Goal: Task Accomplishment & Management: Complete application form

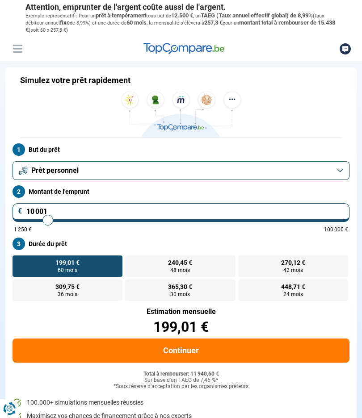
type input "11 000"
type input "11000"
type input "10 750"
type input "10750"
type input "10 500"
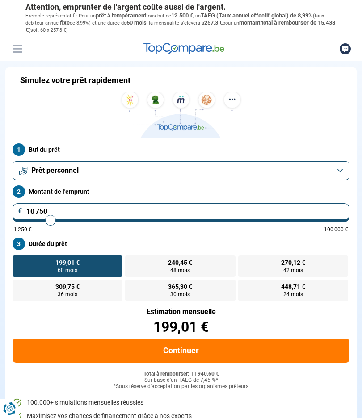
type input "10500"
type input "10 250"
type input "10250"
type input "10 000"
type input "10000"
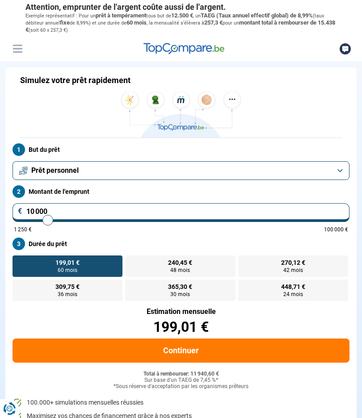
type input "9 750"
type input "9750"
type input "9 250"
type input "9250"
type input "8 750"
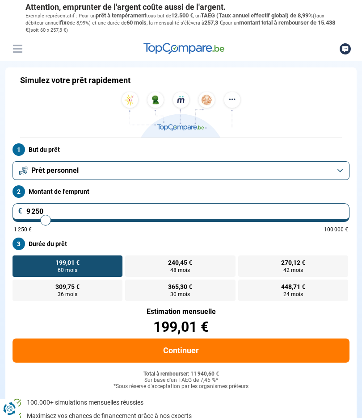
type input "8750"
type input "8 250"
type input "8250"
type input "7 750"
type input "7750"
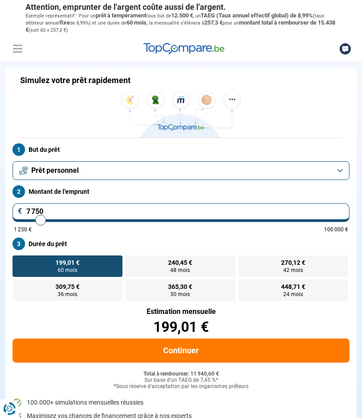
type input "7 250"
type input "7250"
type input "7 000"
type input "7000"
type input "6 500"
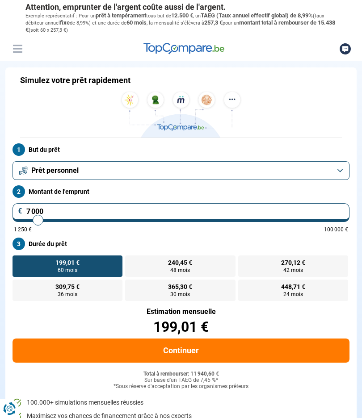
type input "6500"
type input "6 000"
type input "6000"
type input "5 750"
type input "5750"
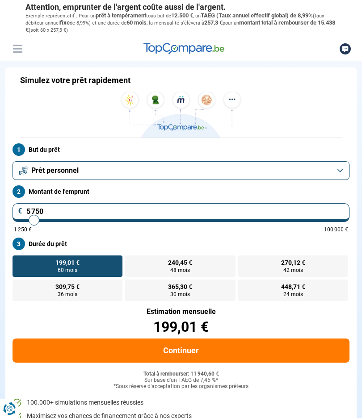
type input "5 500"
type input "5500"
type input "5 250"
type input "5250"
type input "5 000"
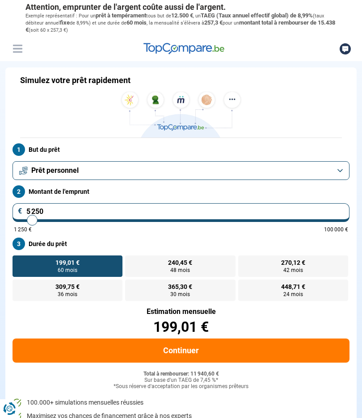
type input "5000"
type input "4 750"
type input "4750"
type input "4 500"
type input "4500"
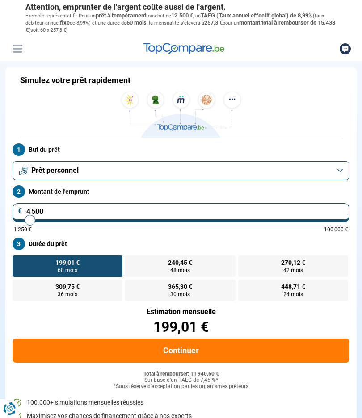
type input "4 250"
type input "4250"
type input "4 000"
type input "4000"
type input "3 750"
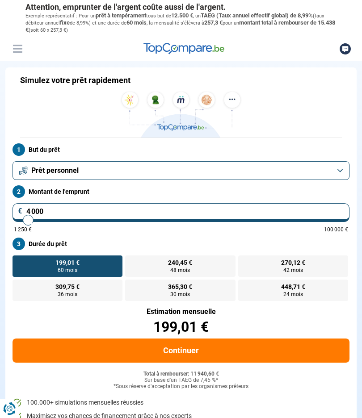
type input "3750"
type input "3 500"
type input "3500"
type input "3 000"
type input "3000"
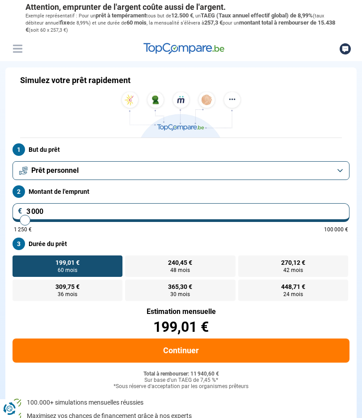
type input "2 500"
type input "2500"
type input "2 250"
type input "2250"
type input "1 750"
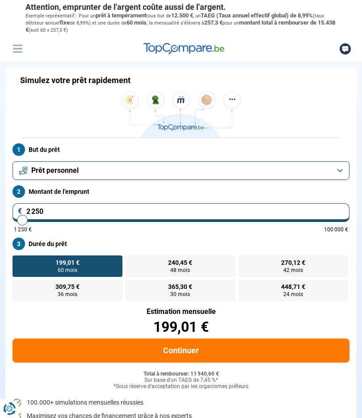
type input "1750"
type input "1 250"
type input "1250"
radio input "true"
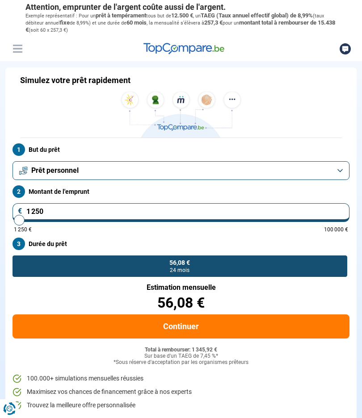
click at [21, 221] on input "range" at bounding box center [181, 220] width 334 height 2
type input "7750"
click at [41, 221] on input "range" at bounding box center [181, 220] width 334 height 2
type input "7 750"
radio input "false"
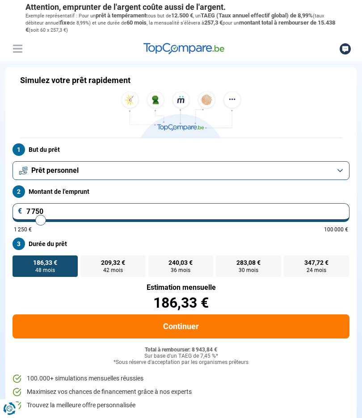
type input "7 000"
type input "7000"
type input "6 500"
type input "6500"
type input "6 250"
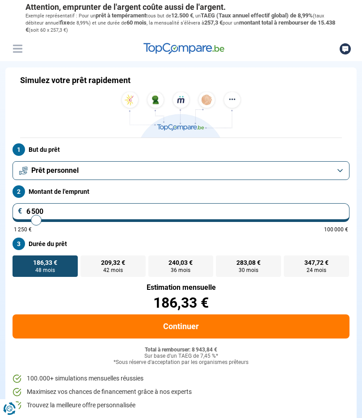
type input "6250"
type input "6 000"
type input "6000"
type input "5 750"
type input "5750"
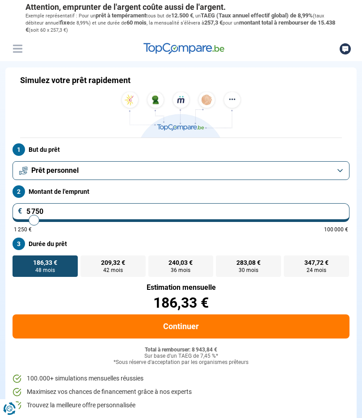
type input "5 500"
type input "5500"
type input "5 250"
type input "5250"
type input "5 000"
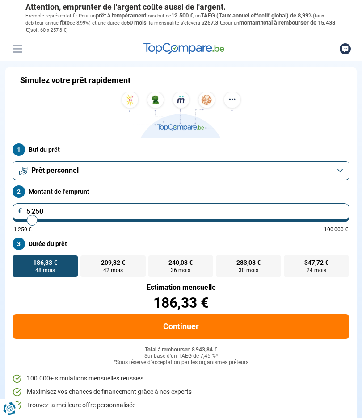
type input "5000"
type input "4 750"
type input "4750"
type input "4 500"
type input "4500"
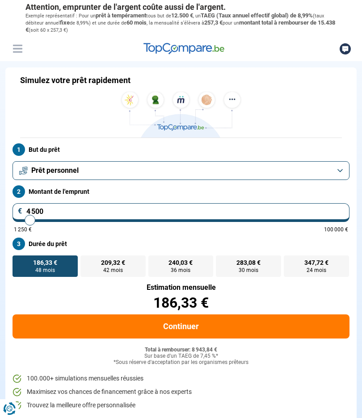
type input "4 250"
type input "4250"
type input "4 000"
type input "4000"
type input "4 250"
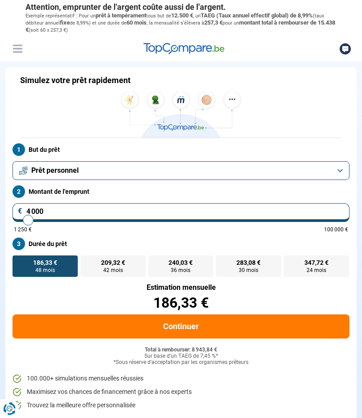
type input "4250"
type input "4 500"
type input "4500"
type input "4 750"
type input "4750"
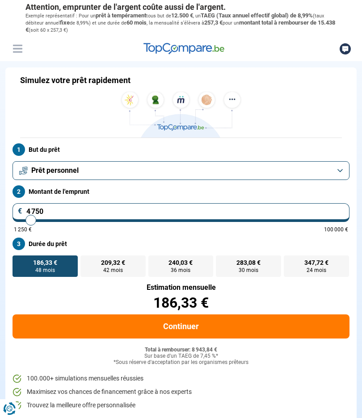
type input "5 000"
type input "5000"
type input "5 250"
type input "5250"
type input "5 000"
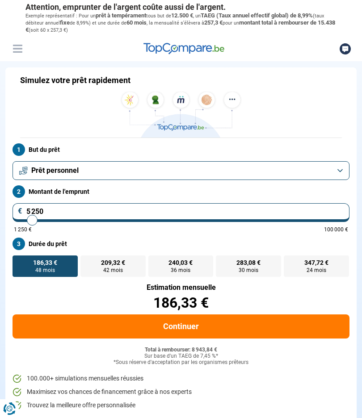
type input "5000"
type input "4 750"
type input "4750"
type input "4 500"
type input "4500"
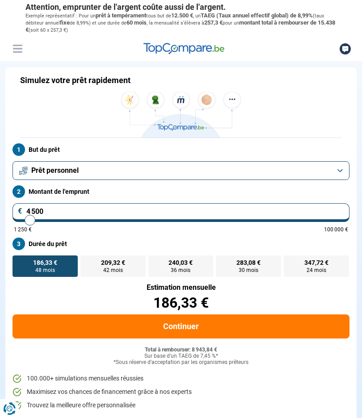
type input "4 250"
type input "4250"
type input "4 000"
type input "4000"
type input "3 750"
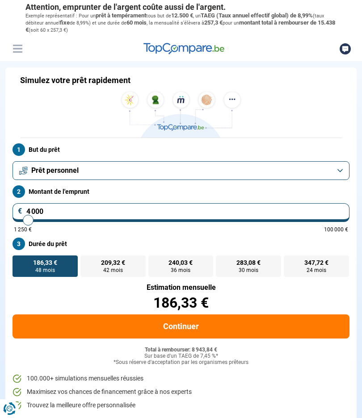
type input "3750"
type input "3 500"
type input "3500"
type input "3 250"
type input "3250"
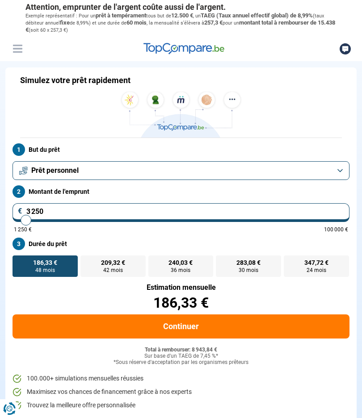
type input "3 000"
type input "3000"
type input "2 750"
type input "2750"
type input "2 500"
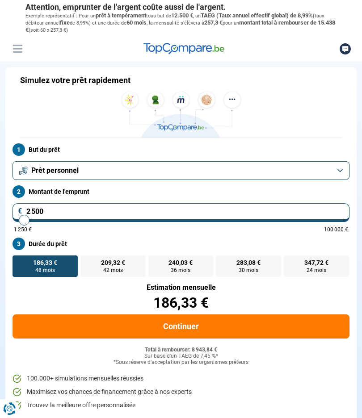
type input "2500"
type input "2 250"
type input "2250"
type input "2 000"
type input "2000"
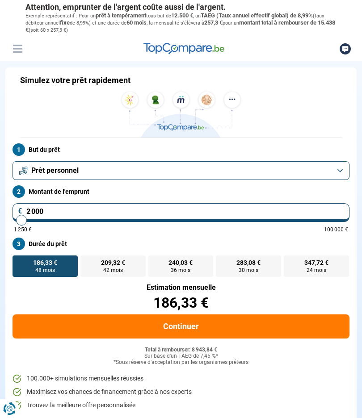
type input "1 750"
type input "1750"
type input "2 000"
type input "2000"
type input "2 250"
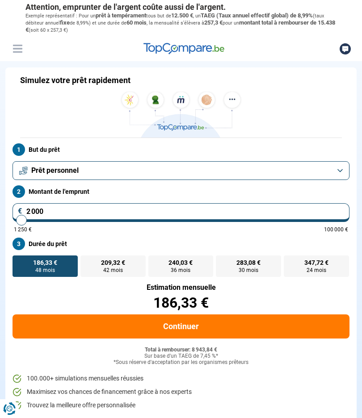
type input "2250"
type input "2 500"
type input "2500"
type input "2 250"
type input "2250"
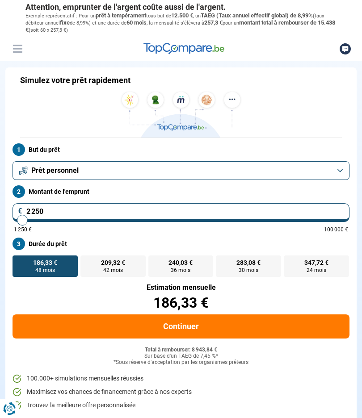
type input "2 000"
type input "2000"
radio input "true"
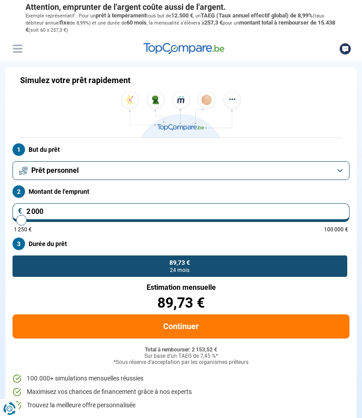
type input "7750"
click at [41, 221] on input "range" at bounding box center [181, 220] width 334 height 2
type input "7 750"
radio input "false"
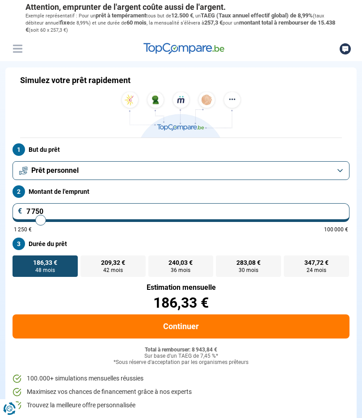
type input "2250"
click at [22, 221] on input "range" at bounding box center [181, 220] width 334 height 2
type input "2 250"
radio input "true"
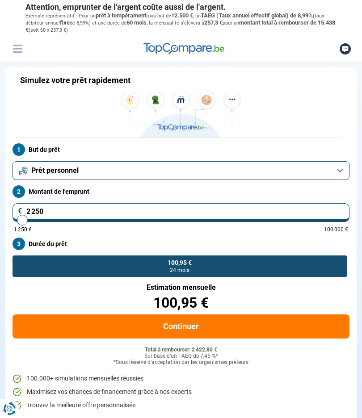
click at [194, 327] on button "Continuer" at bounding box center [181, 327] width 337 height 24
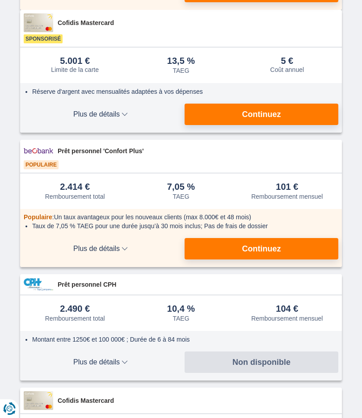
scroll to position [224, 0]
